Goal: Task Accomplishment & Management: Complete application form

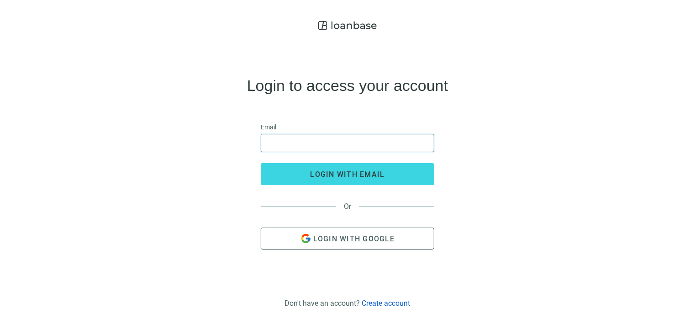
click at [318, 143] on input "email" at bounding box center [348, 142] width 162 height 17
type input "**********"
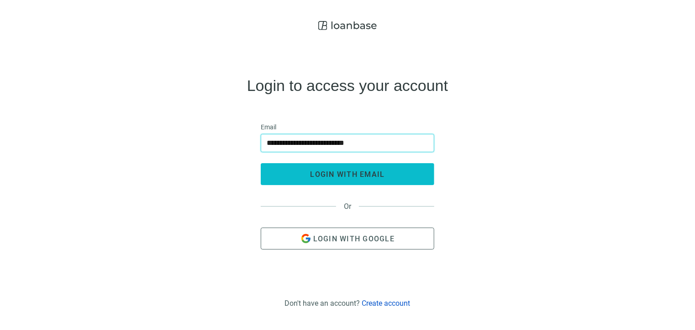
click at [338, 174] on span "login with email" at bounding box center [348, 174] width 74 height 9
